Goal: Transaction & Acquisition: Purchase product/service

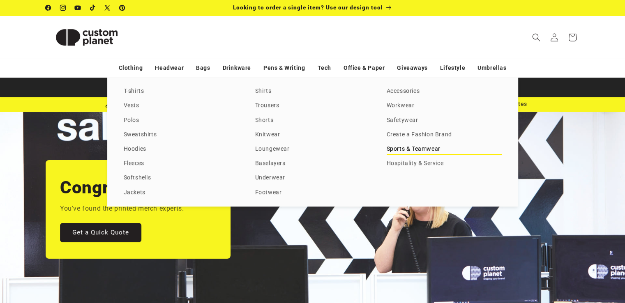
click at [422, 149] on link "Sports & Teamwear" at bounding box center [444, 149] width 115 height 11
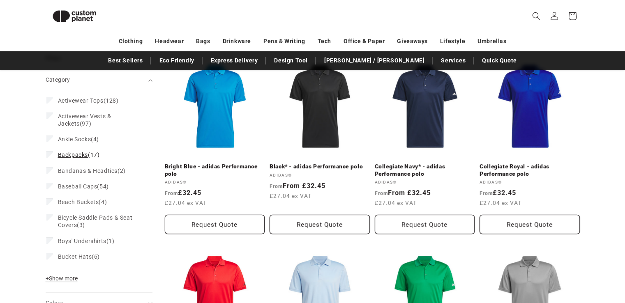
scroll to position [112, 0]
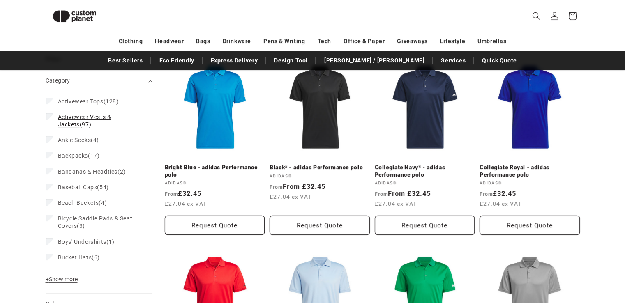
click at [85, 114] on span "Activewear Vests & Jackets" at bounding box center [84, 121] width 53 height 14
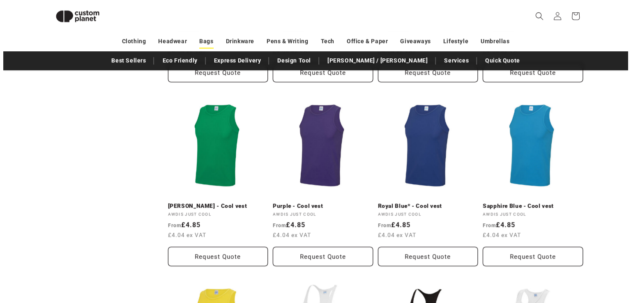
scroll to position [564, 0]
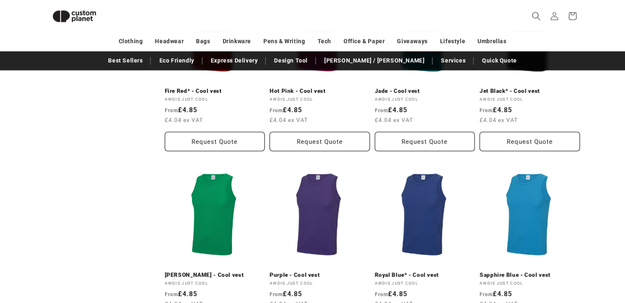
click at [536, 14] on icon "Search" at bounding box center [536, 16] width 9 height 9
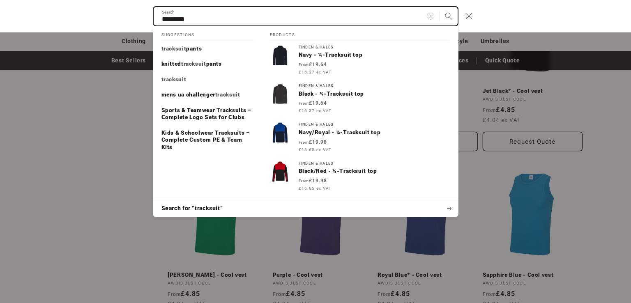
type input "*********"
click at [440, 7] on button "Search" at bounding box center [449, 16] width 18 height 18
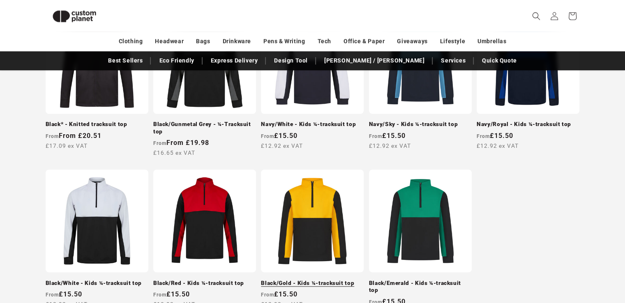
scroll to position [769, 0]
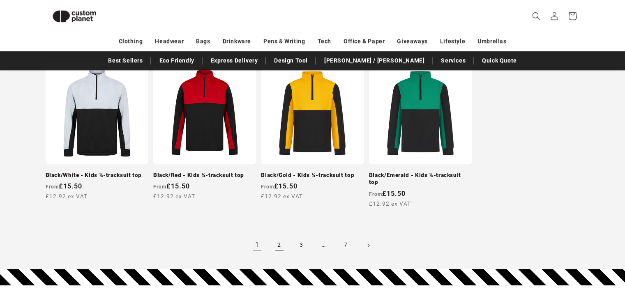
click at [281, 236] on link "2" at bounding box center [279, 245] width 18 height 18
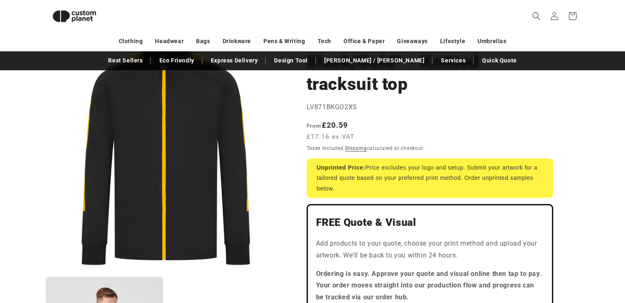
scroll to position [70, 0]
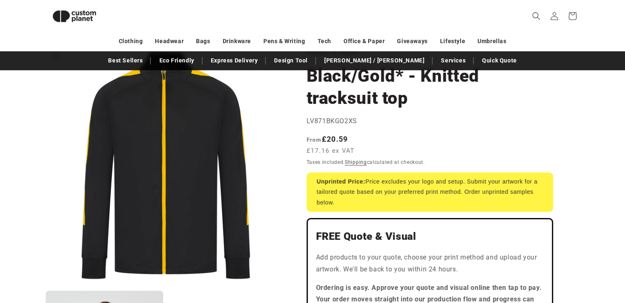
click at [46, 286] on button "Open media 1 in modal" at bounding box center [46, 286] width 0 height 0
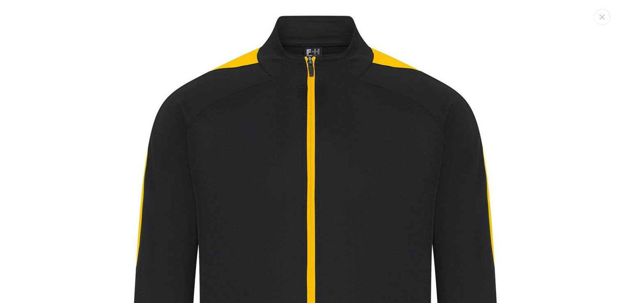
click at [316, 93] on img "Media gallery" at bounding box center [315, 270] width 541 height 541
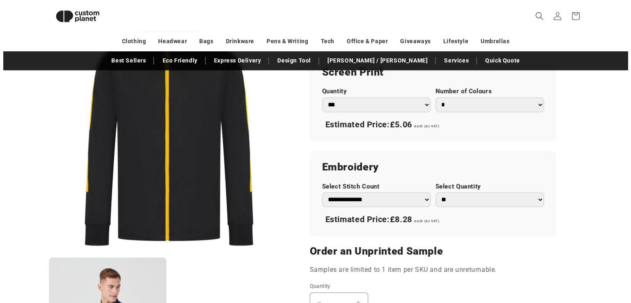
scroll to position [649, 0]
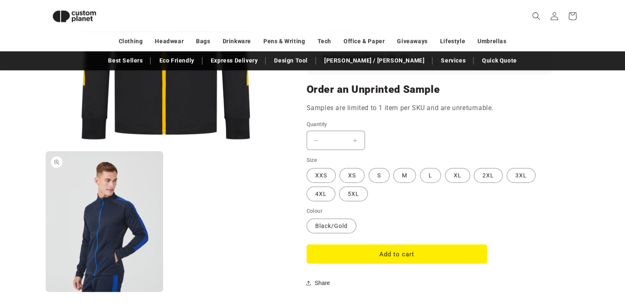
click at [46, 292] on button "Open media 2 in modal" at bounding box center [46, 292] width 0 height 0
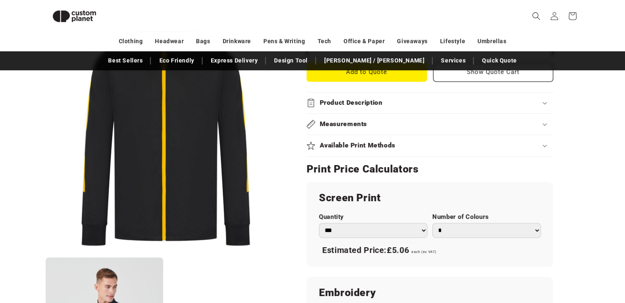
scroll to position [238, 0]
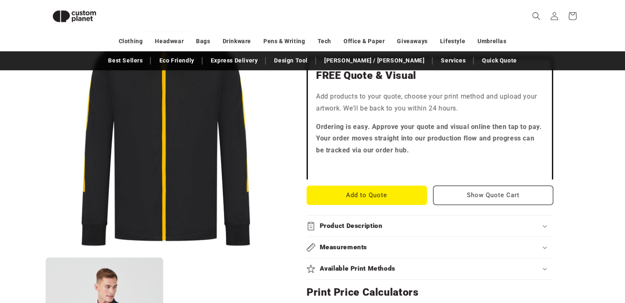
click at [46, 253] on button "Open media 1 in modal" at bounding box center [46, 253] width 0 height 0
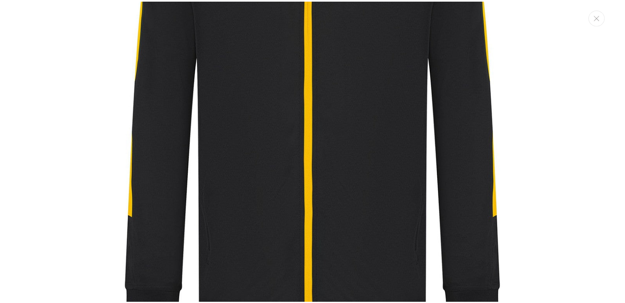
scroll to position [214, 0]
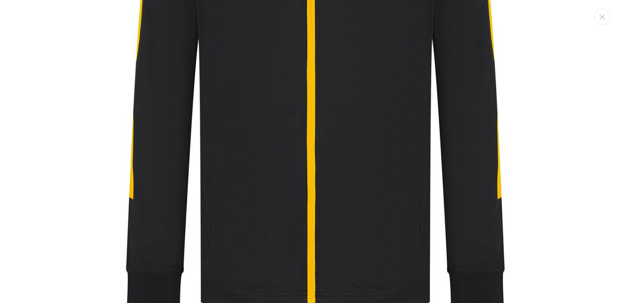
click at [302, 139] on img "Media gallery" at bounding box center [315, 65] width 541 height 541
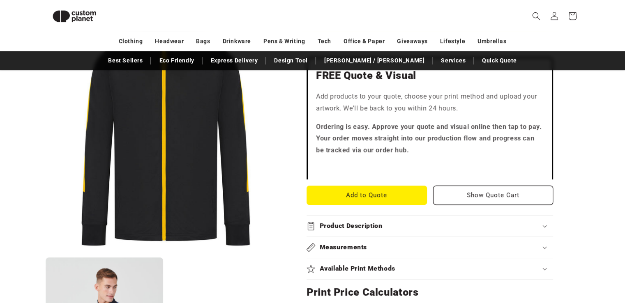
scroll to position [155, 0]
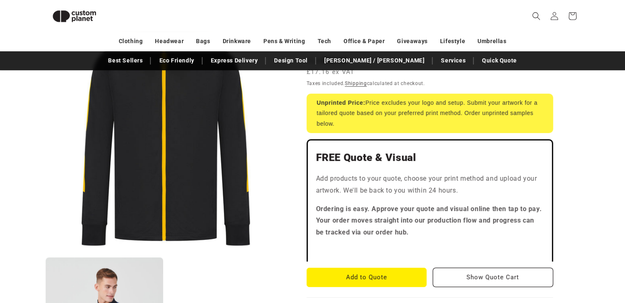
click at [46, 253] on button "Open media 1 in modal" at bounding box center [46, 253] width 0 height 0
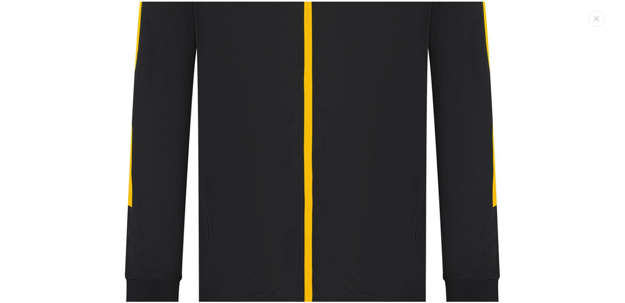
scroll to position [0, 0]
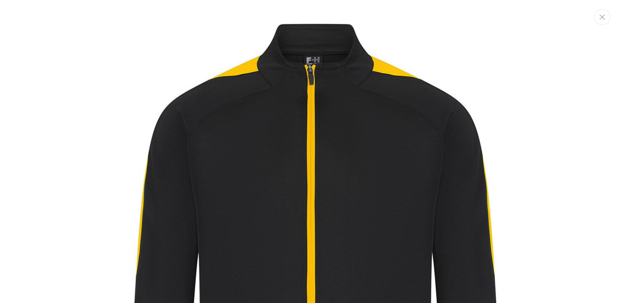
click at [598, 18] on button "Close" at bounding box center [602, 17] width 16 height 16
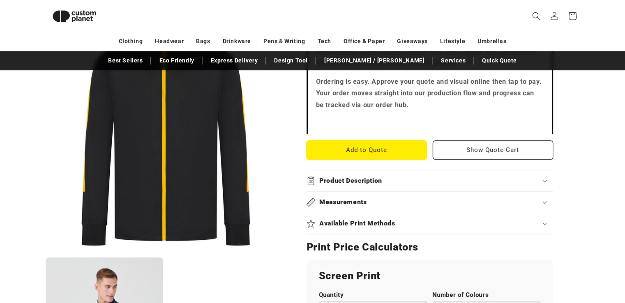
scroll to position [317, 0]
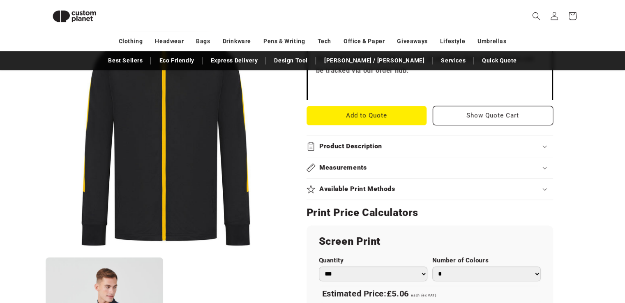
click at [376, 171] on div "Measurements" at bounding box center [430, 168] width 247 height 9
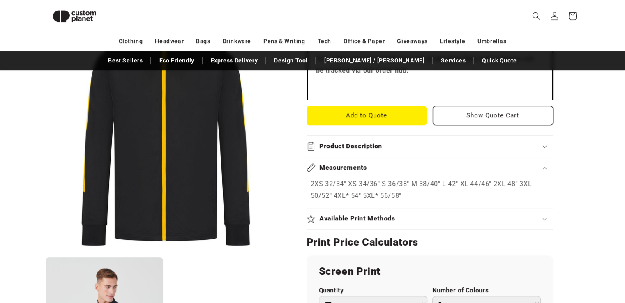
click at [383, 169] on div "Measurements" at bounding box center [430, 168] width 247 height 9
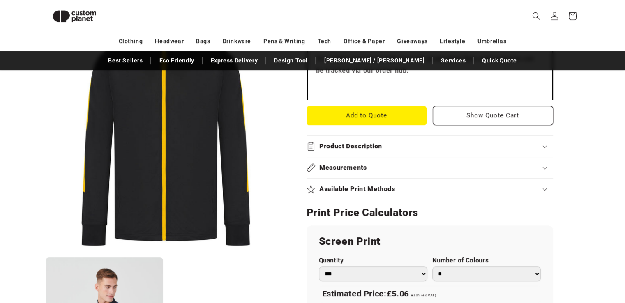
click at [404, 149] on div "Product Description" at bounding box center [430, 146] width 247 height 9
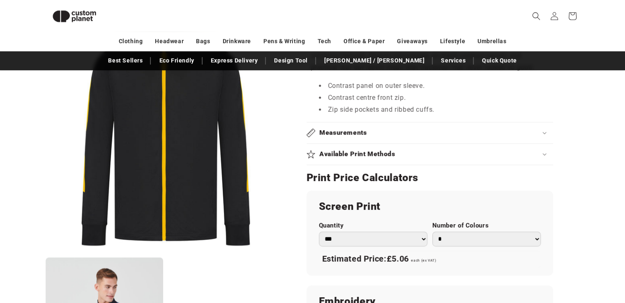
scroll to position [441, 0]
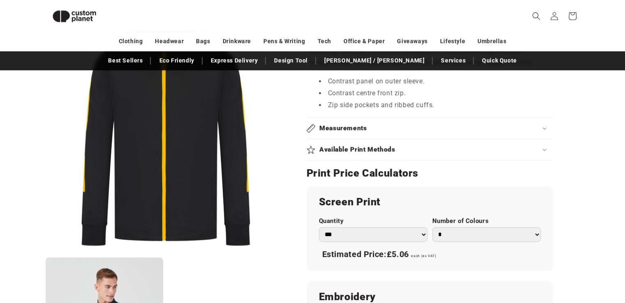
click at [380, 145] on h2 "Available Print Methods" at bounding box center [357, 149] width 76 height 9
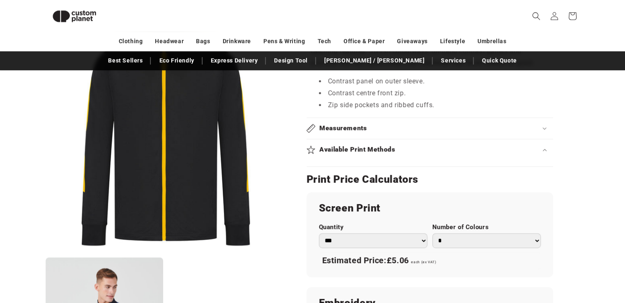
click at [536, 148] on div "Available Print Methods" at bounding box center [430, 149] width 247 height 9
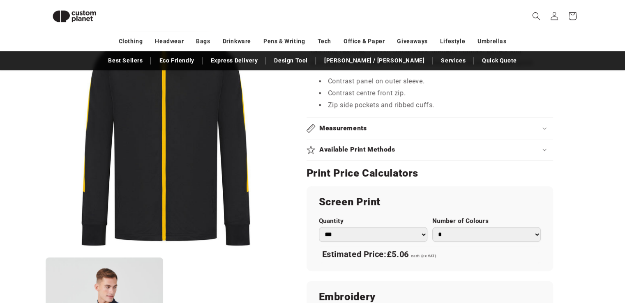
click at [454, 148] on div "Available Print Methods" at bounding box center [430, 149] width 247 height 9
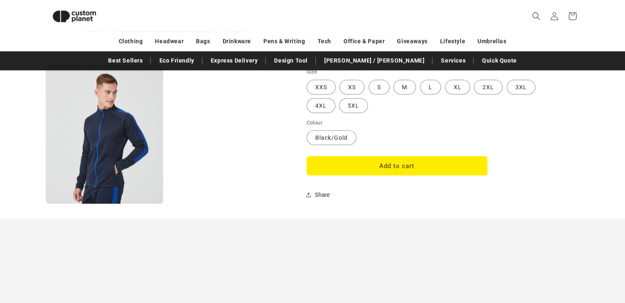
scroll to position [893, 0]
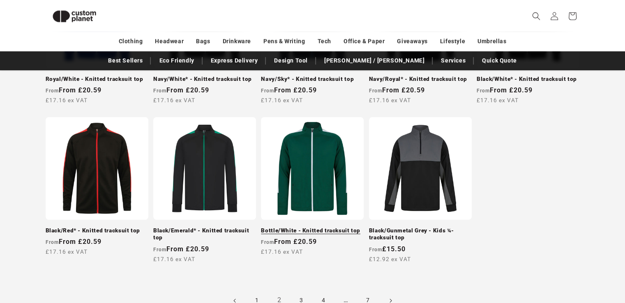
scroll to position [810, 0]
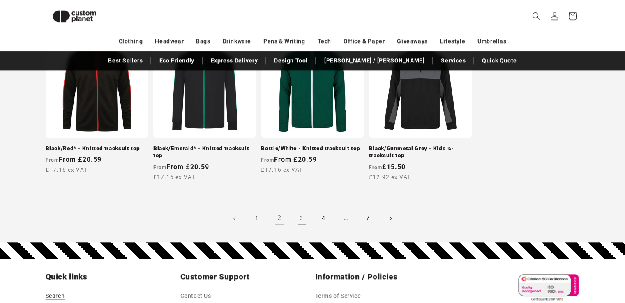
click at [299, 219] on link "3" at bounding box center [302, 219] width 18 height 18
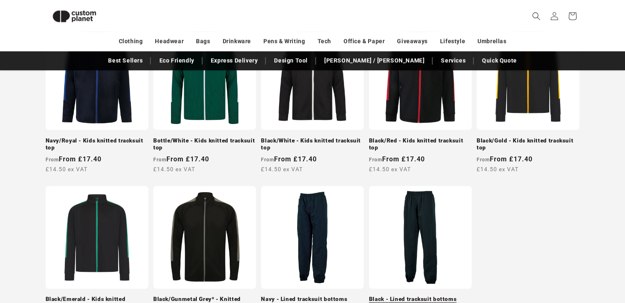
scroll to position [769, 0]
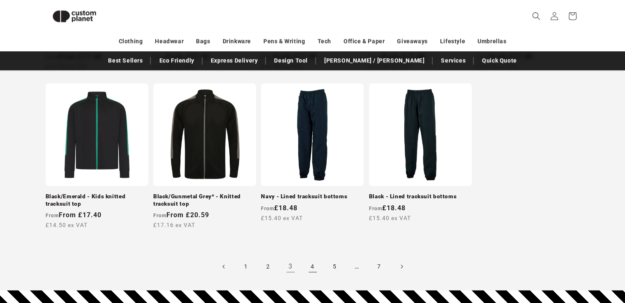
click at [313, 266] on link "4" at bounding box center [313, 267] width 18 height 18
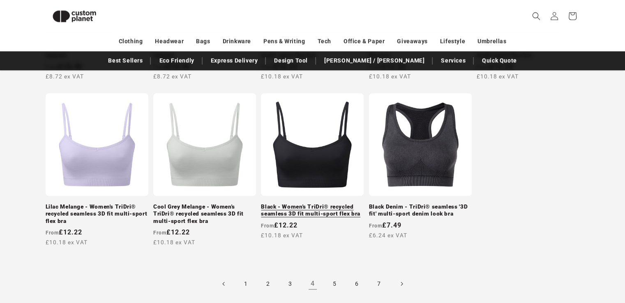
scroll to position [852, 0]
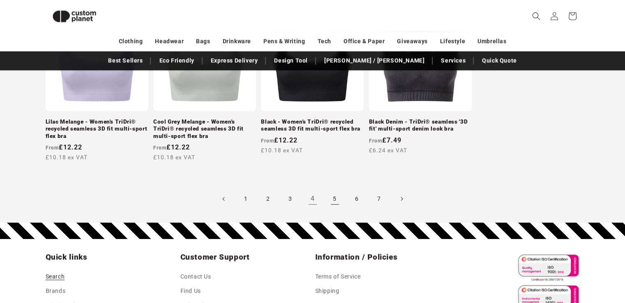
click at [336, 199] on link "5" at bounding box center [335, 199] width 18 height 18
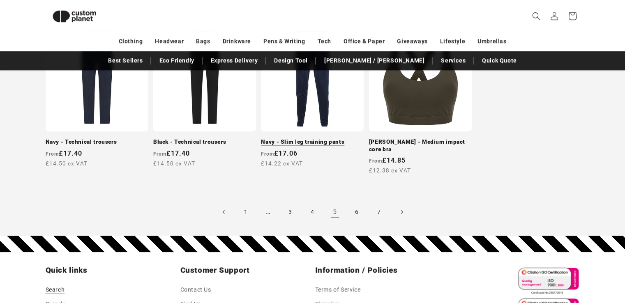
scroll to position [945, 0]
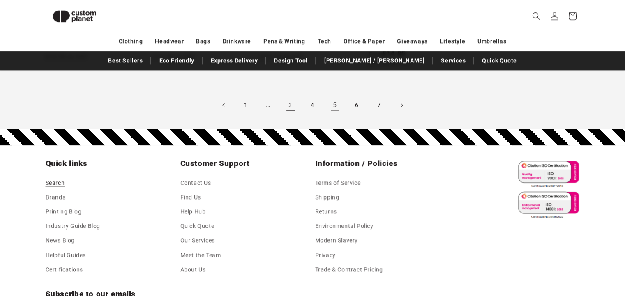
click at [291, 106] on link "3" at bounding box center [291, 105] width 18 height 18
